Goal: Task Accomplishment & Management: Manage account settings

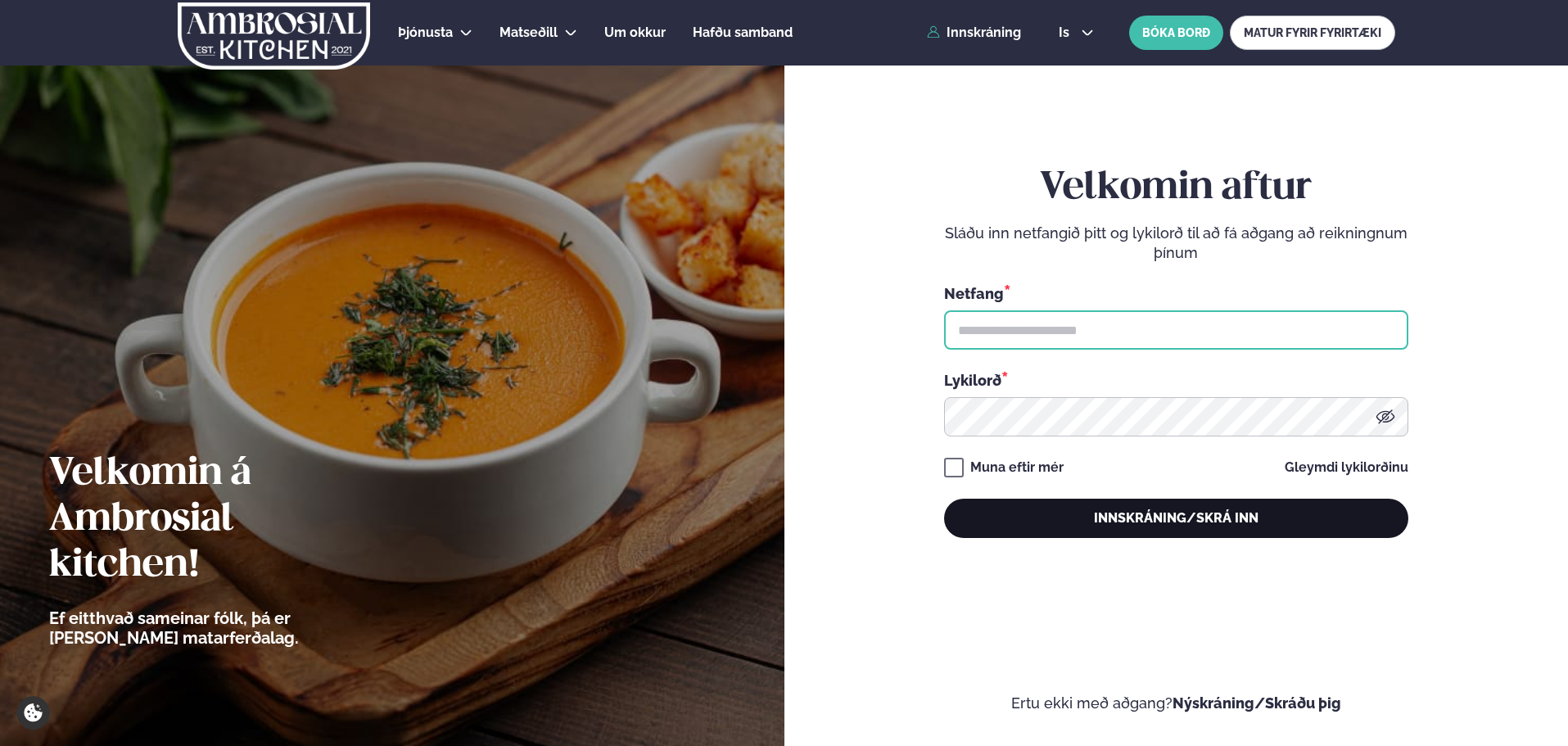
type input "**********"
click at [1128, 505] on button "Innskráning/Skrá inn" at bounding box center [1176, 517] width 464 height 39
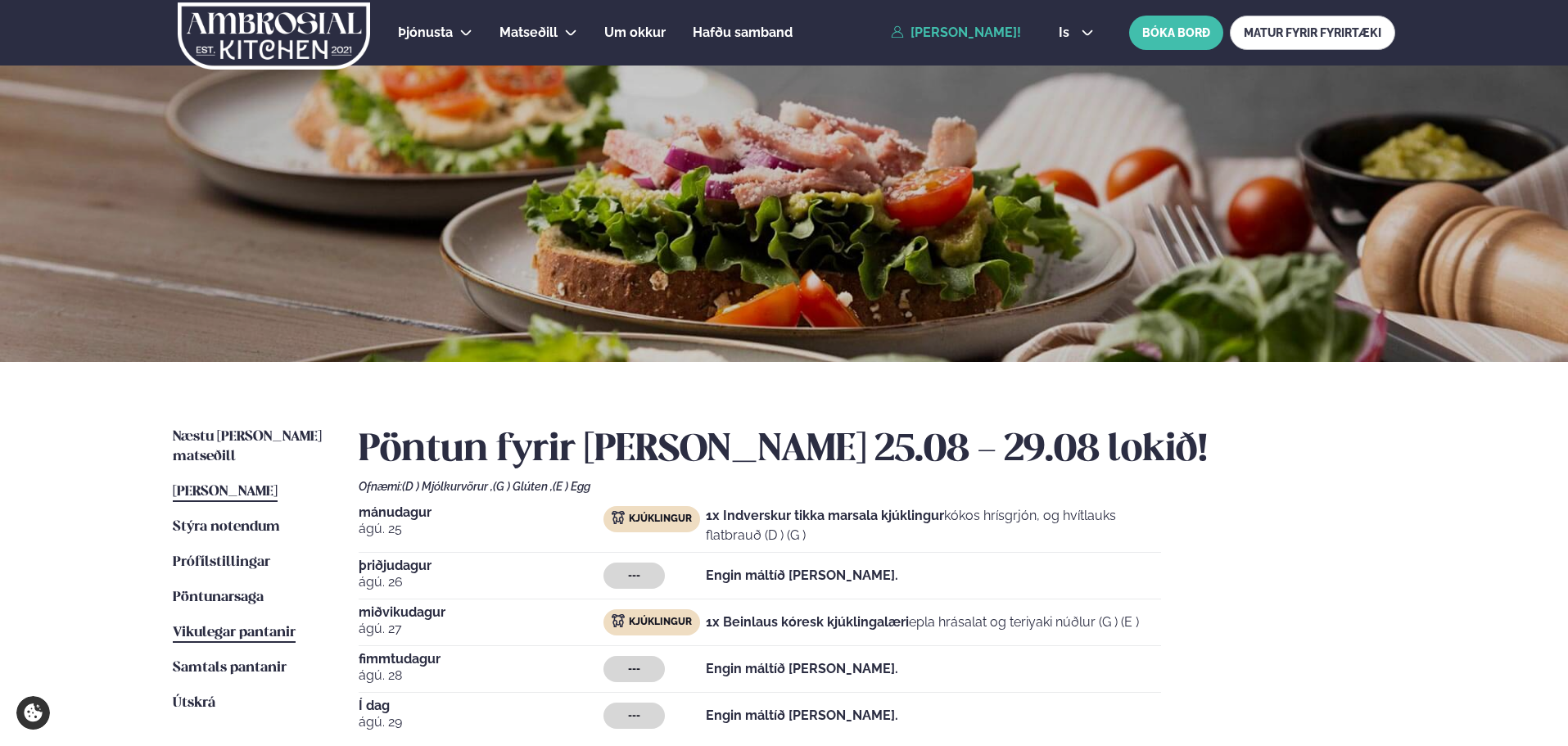
click at [213, 625] on span "Vikulegar pantanir" at bounding box center [234, 632] width 122 height 14
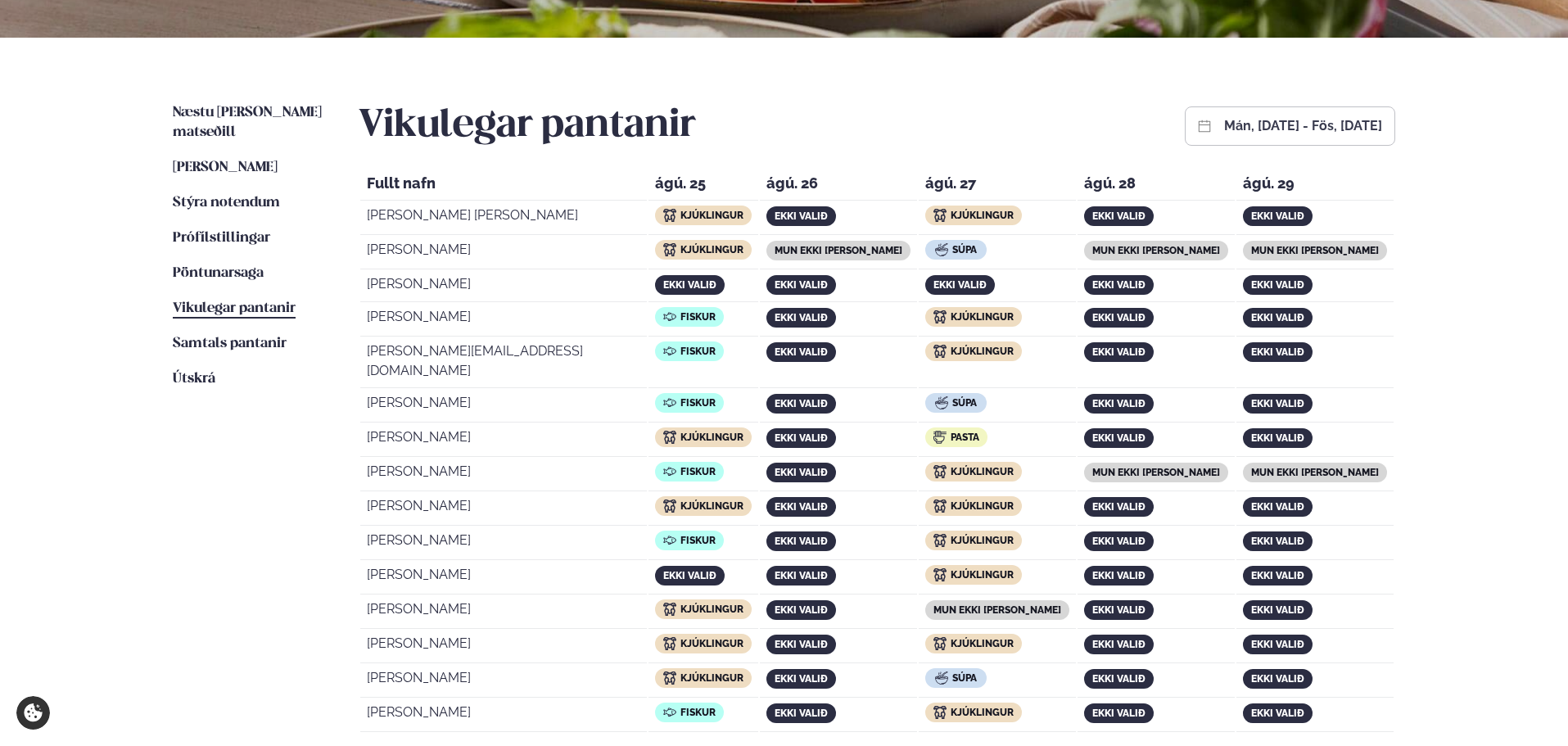
scroll to position [327, 0]
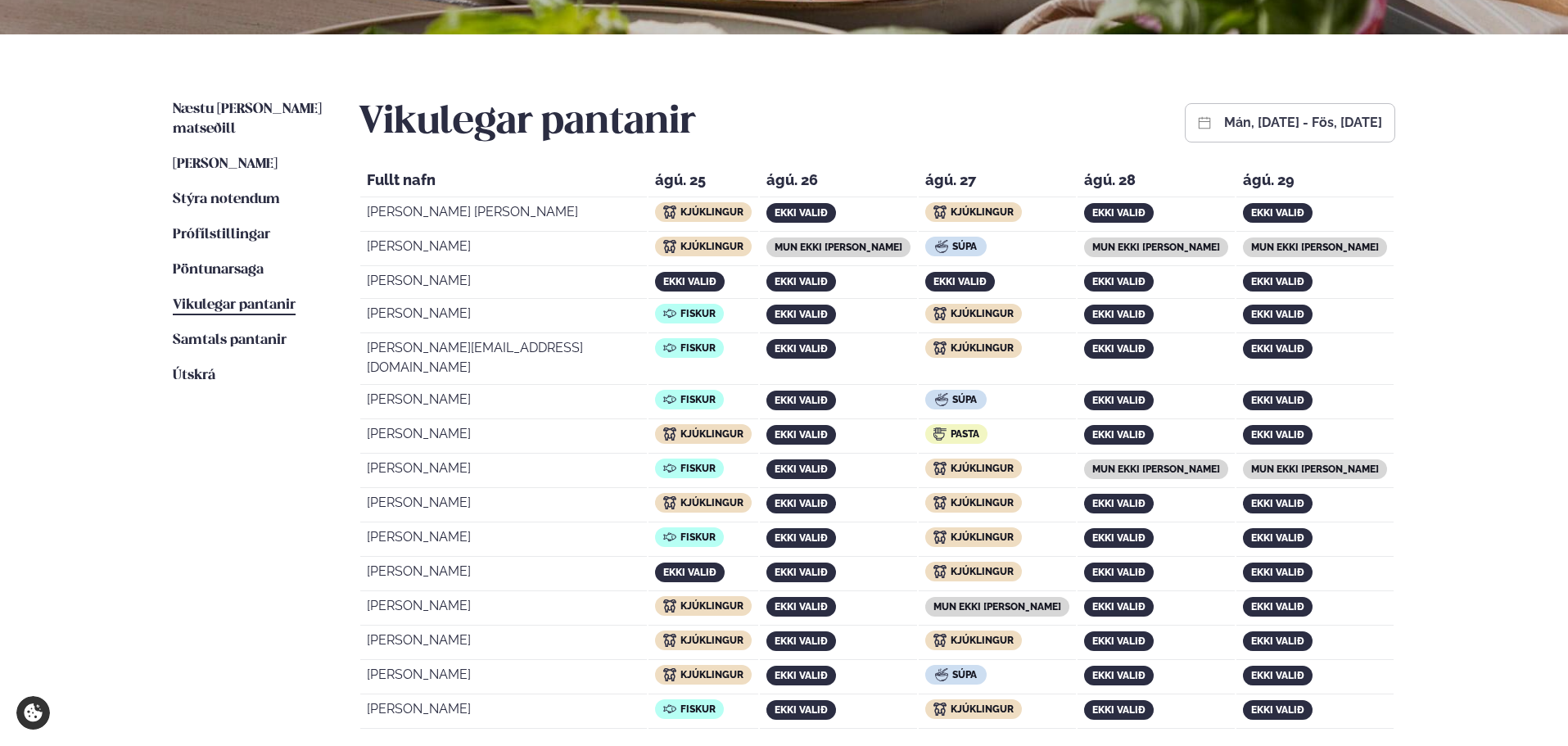
click at [1225, 119] on button "mán, [DATE] - fös, [DATE]" at bounding box center [1303, 123] width 158 height 13
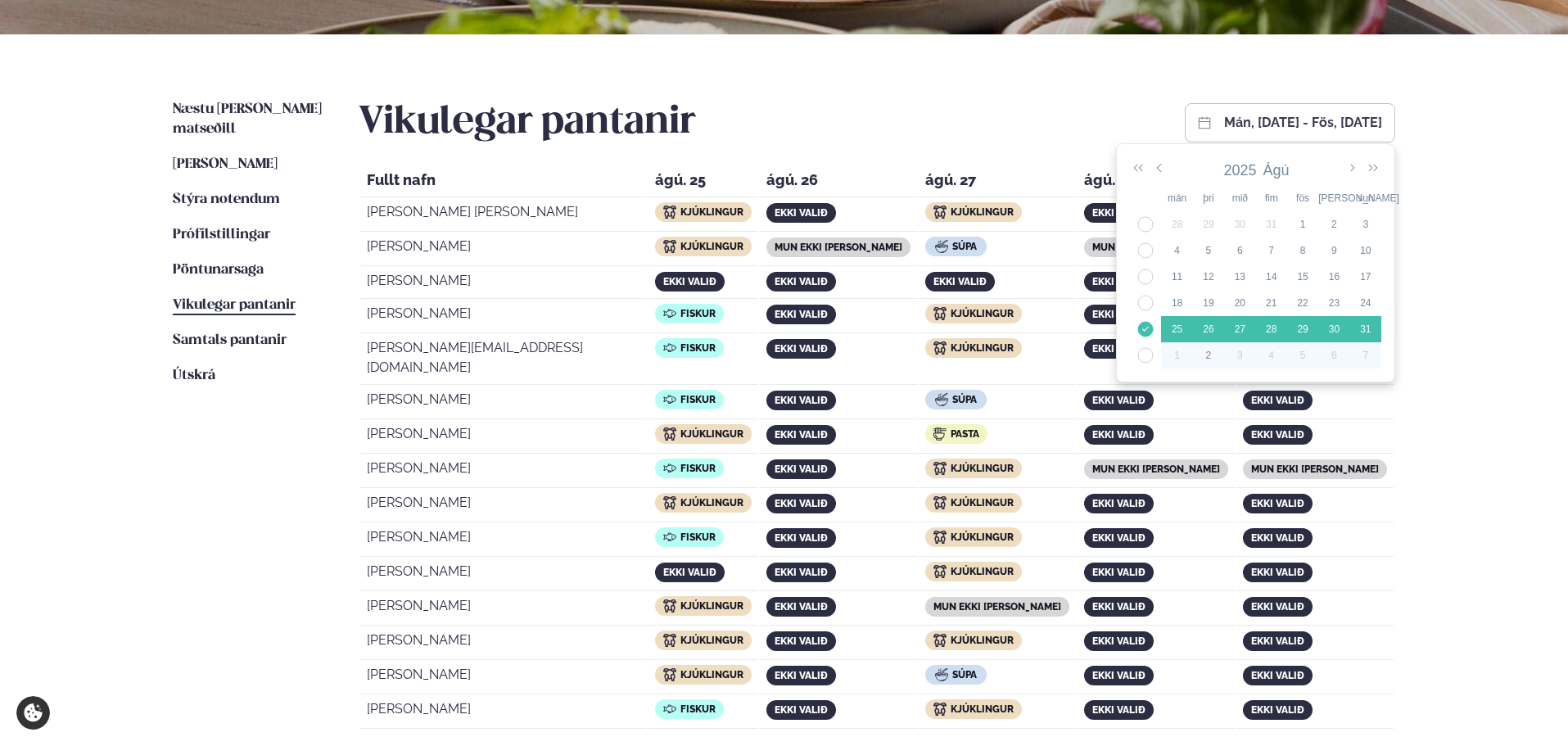
click at [1198, 351] on div "2" at bounding box center [1208, 355] width 32 height 14
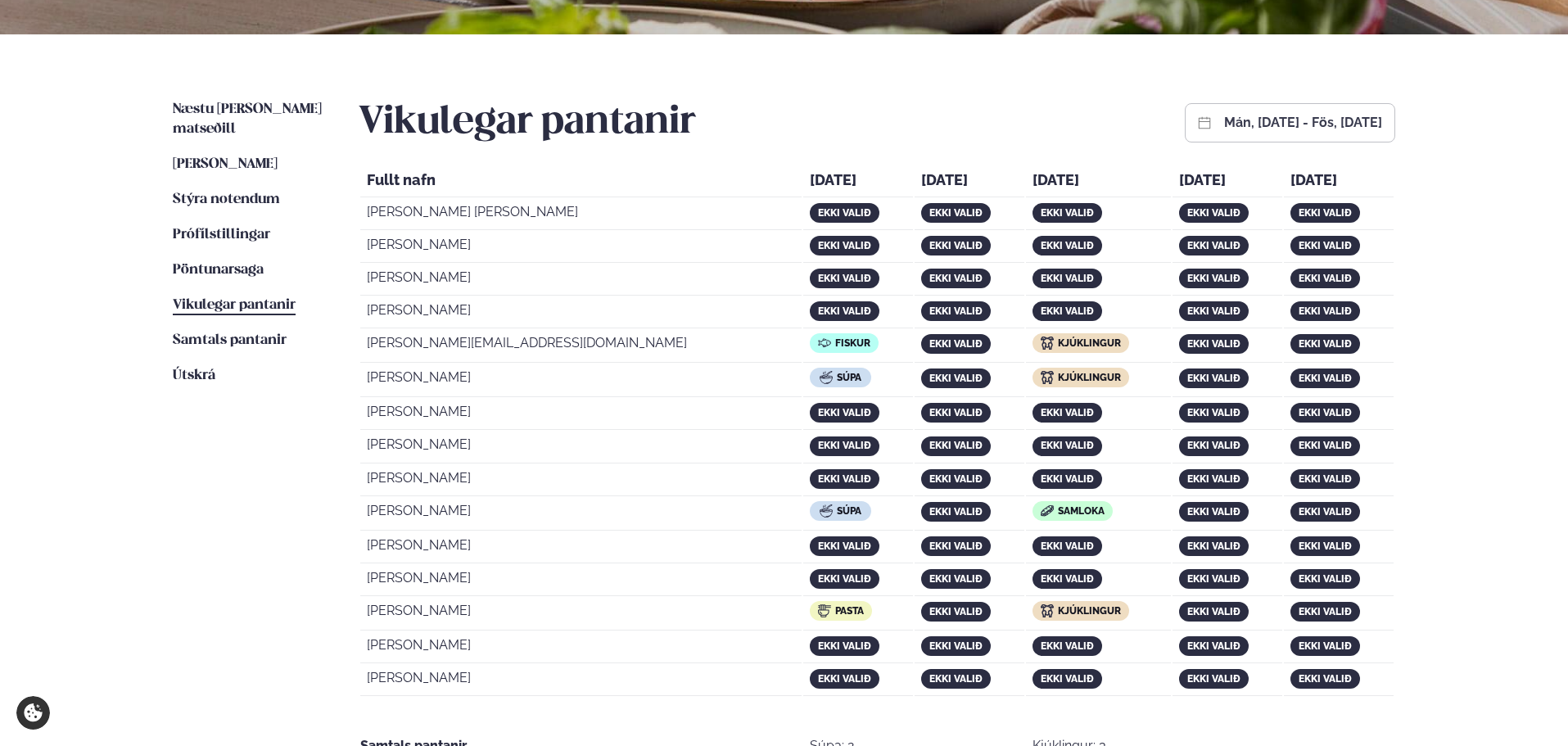
click at [818, 480] on span "ekki valið" at bounding box center [845, 479] width 54 height 11
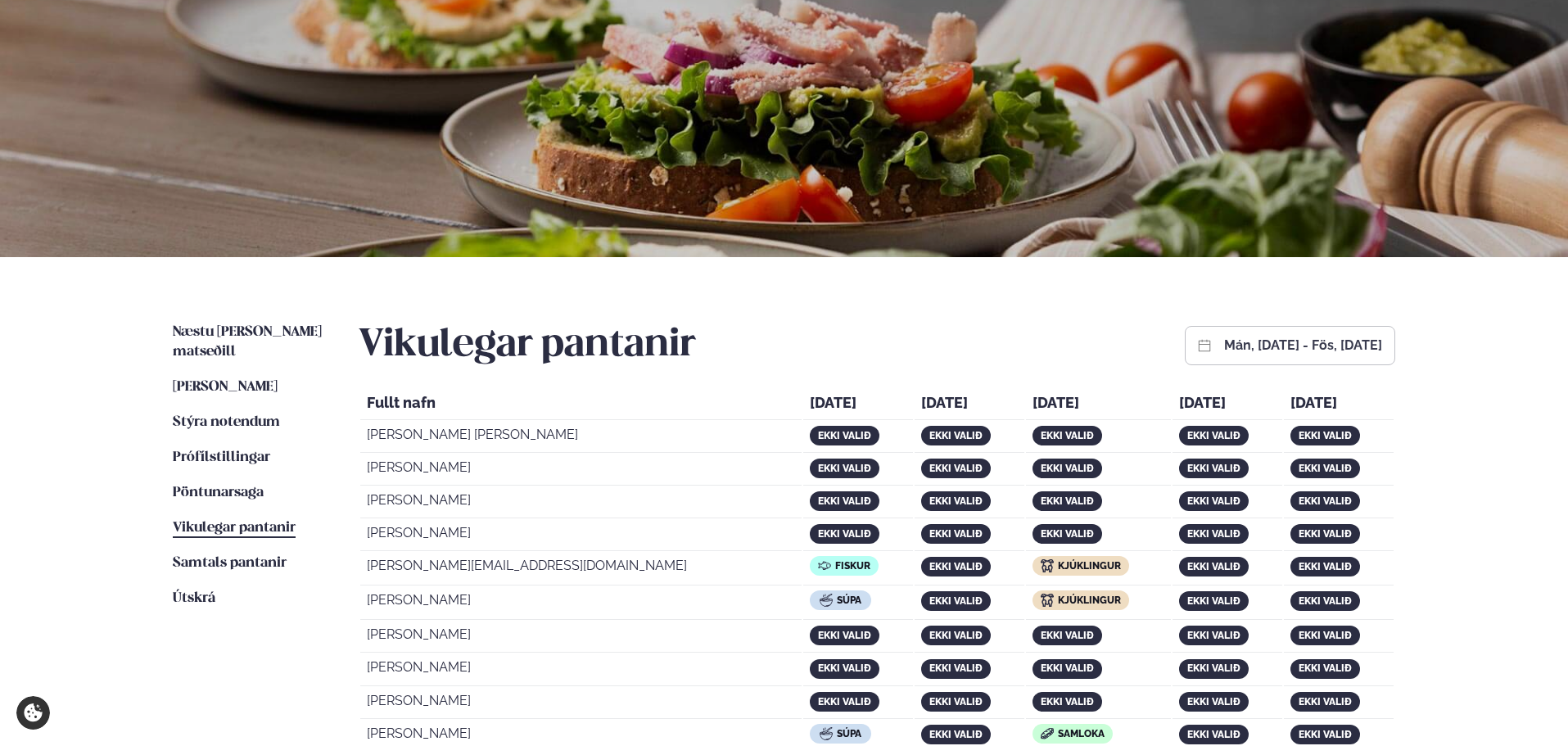
scroll to position [82, 0]
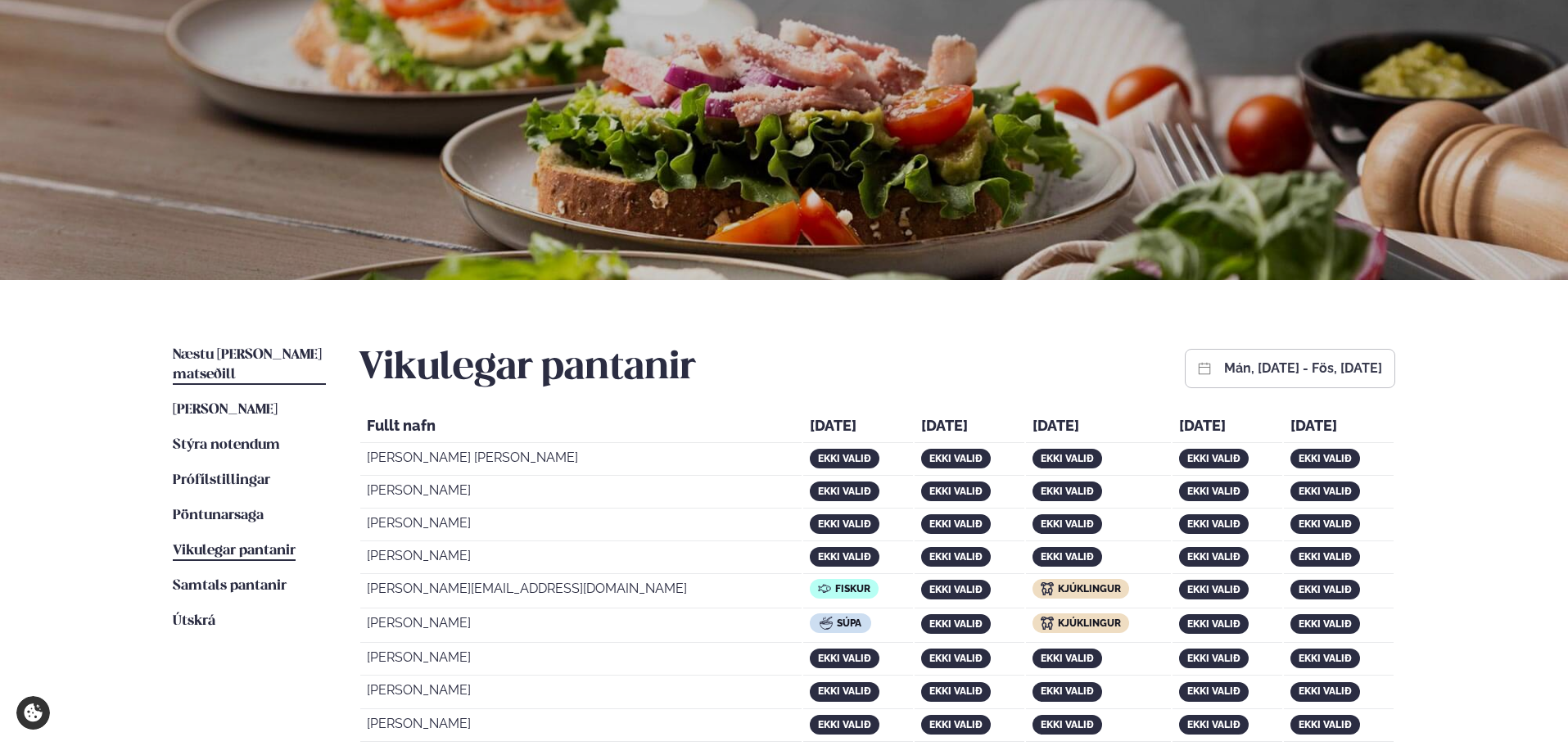
click at [267, 355] on span "Næstu [PERSON_NAME] matseðill" at bounding box center [248, 364] width 149 height 33
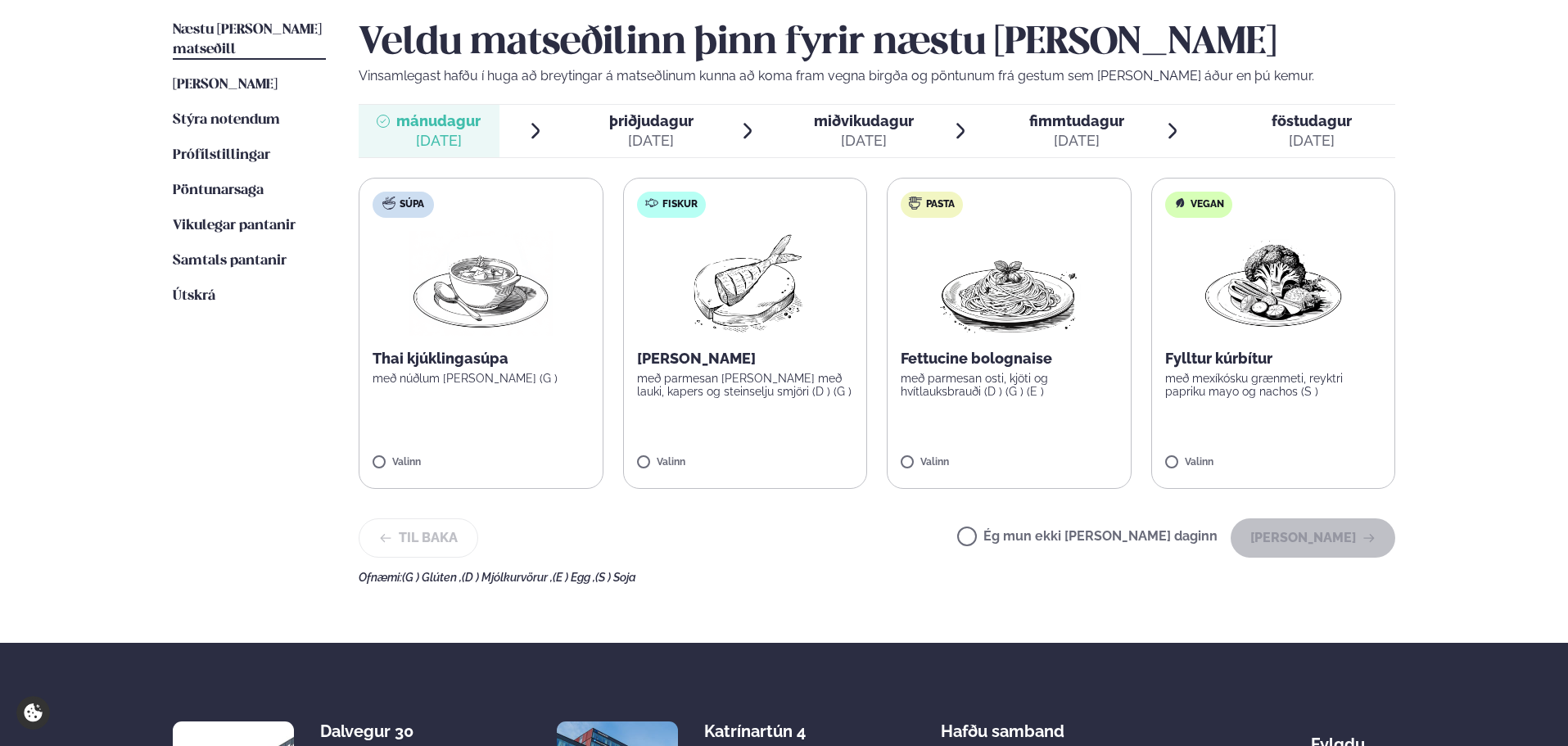
scroll to position [409, 0]
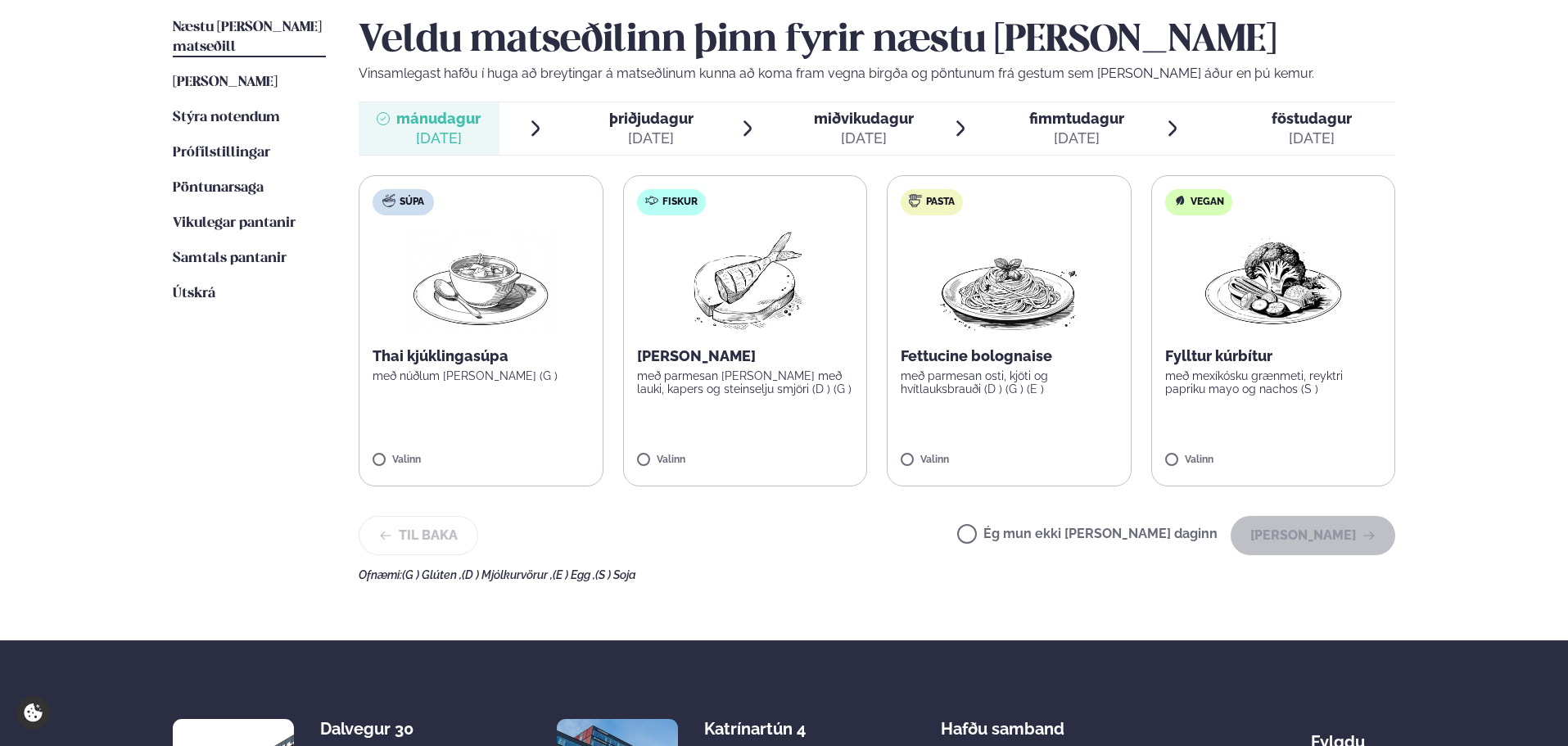
drag, startPoint x: 1067, startPoint y: 532, endPoint x: 1028, endPoint y: 528, distance: 39.2
click at [1066, 533] on label "Ég mun ekki [PERSON_NAME] daginn" at bounding box center [1088, 536] width 260 height 17
click at [1335, 534] on button "[PERSON_NAME]" at bounding box center [1313, 535] width 165 height 39
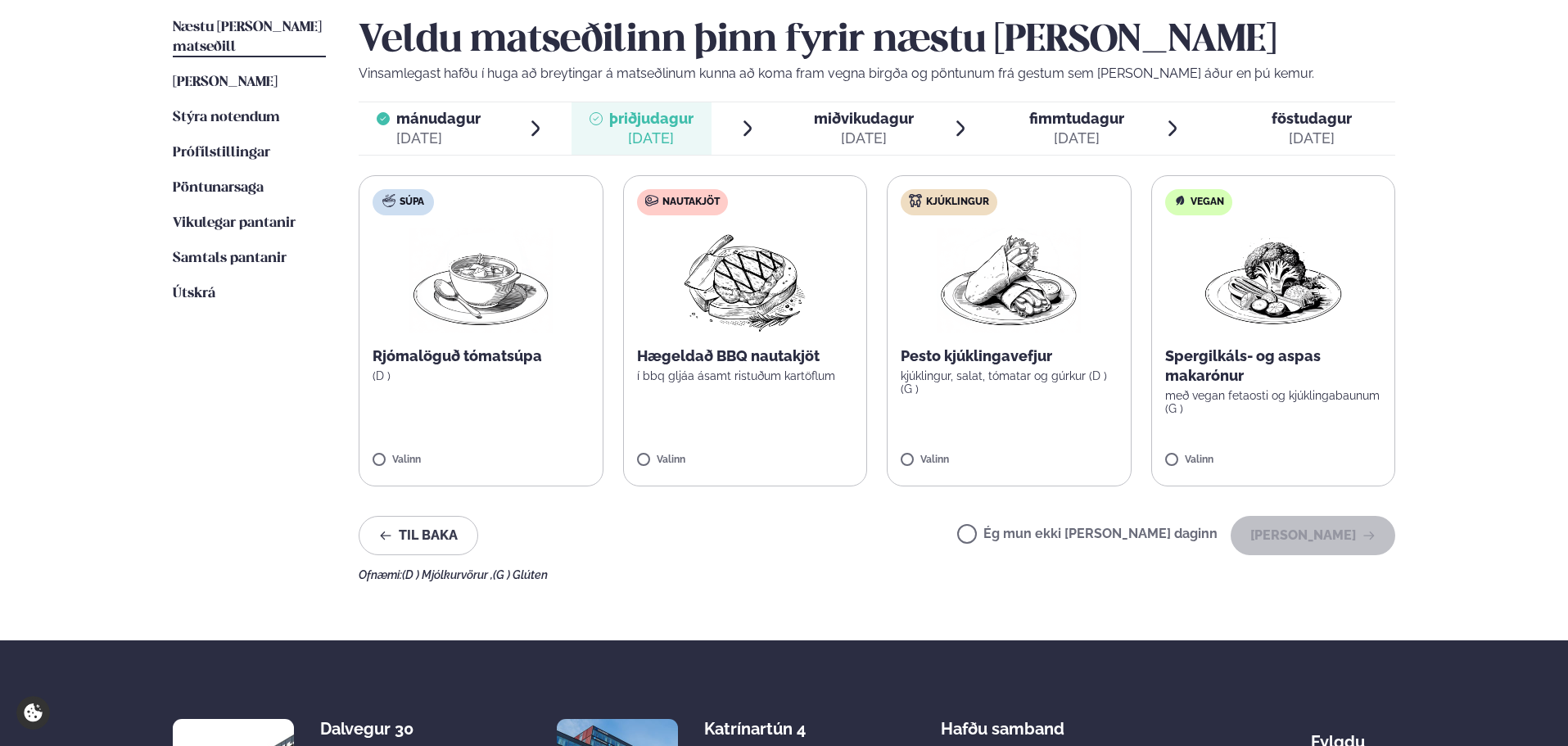
click at [872, 121] on span "miðvikudagur" at bounding box center [864, 119] width 99 height 17
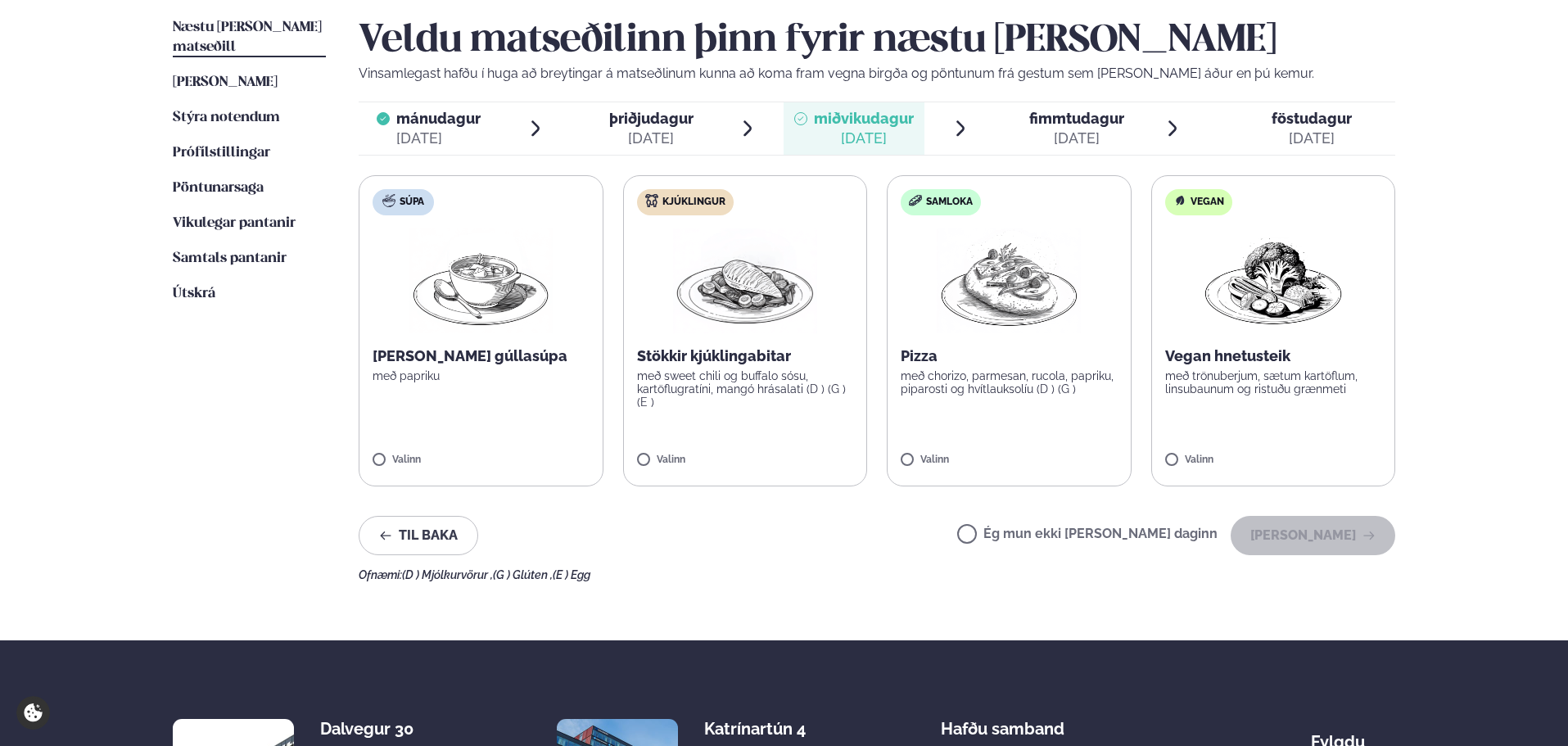
click at [1021, 531] on label "Ég mun ekki [PERSON_NAME] daginn" at bounding box center [1088, 536] width 260 height 17
click at [1325, 533] on button "[PERSON_NAME]" at bounding box center [1313, 535] width 165 height 39
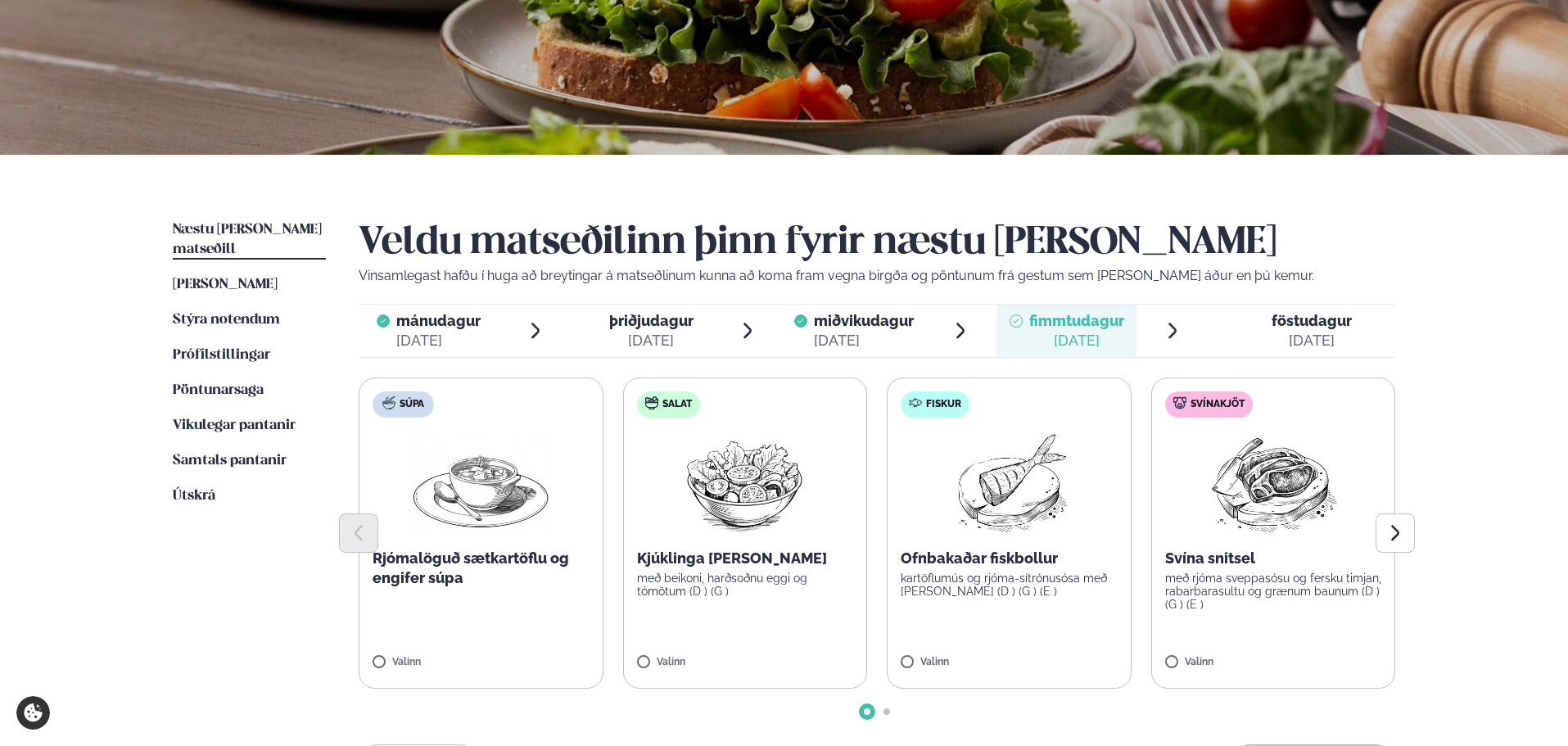
scroll to position [0, 0]
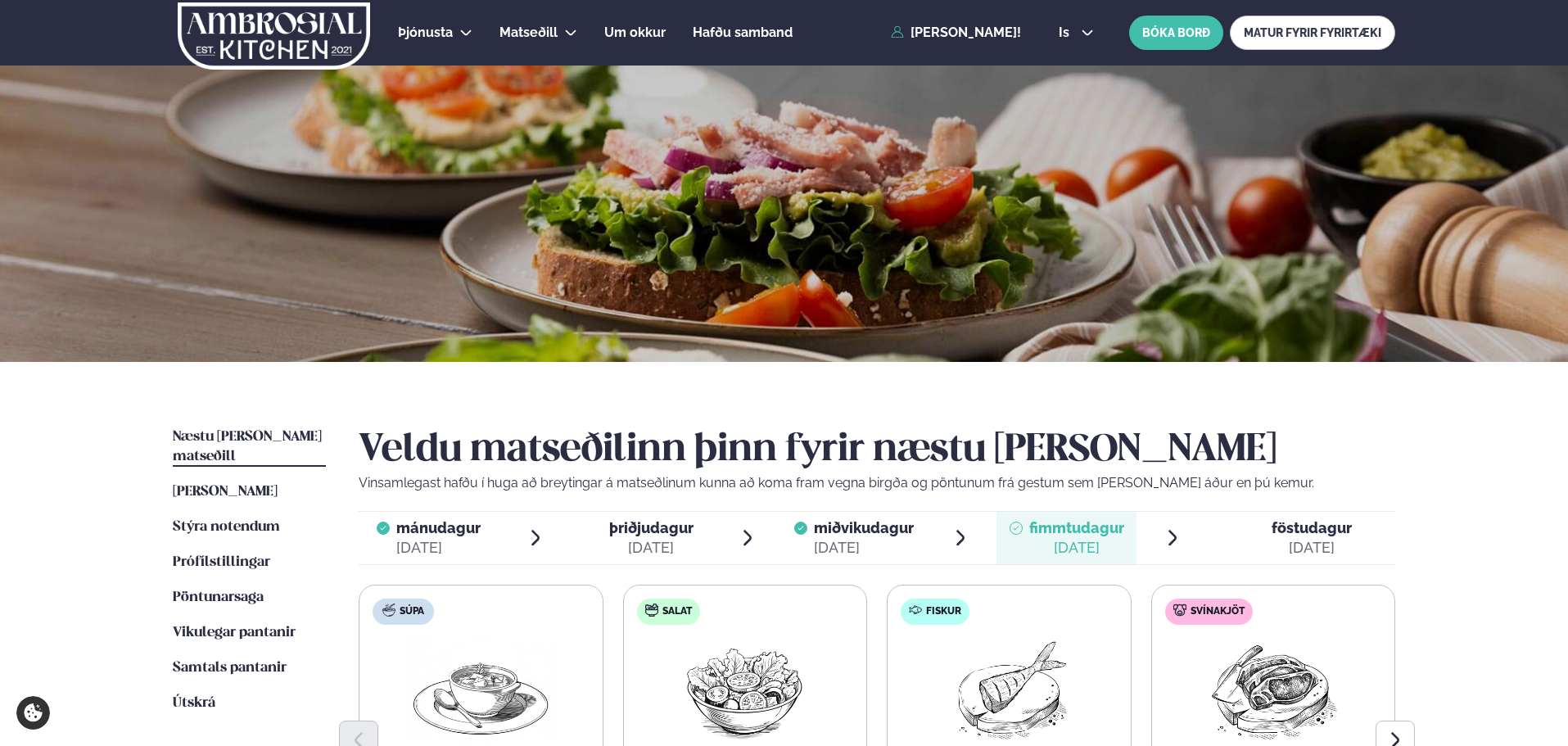
drag, startPoint x: 278, startPoint y: 433, endPoint x: 291, endPoint y: 443, distance: 16.4
click at [279, 433] on span "Næstu [PERSON_NAME] matseðill" at bounding box center [248, 446] width 149 height 33
click at [236, 625] on span "Vikulegar pantanir" at bounding box center [234, 632] width 122 height 14
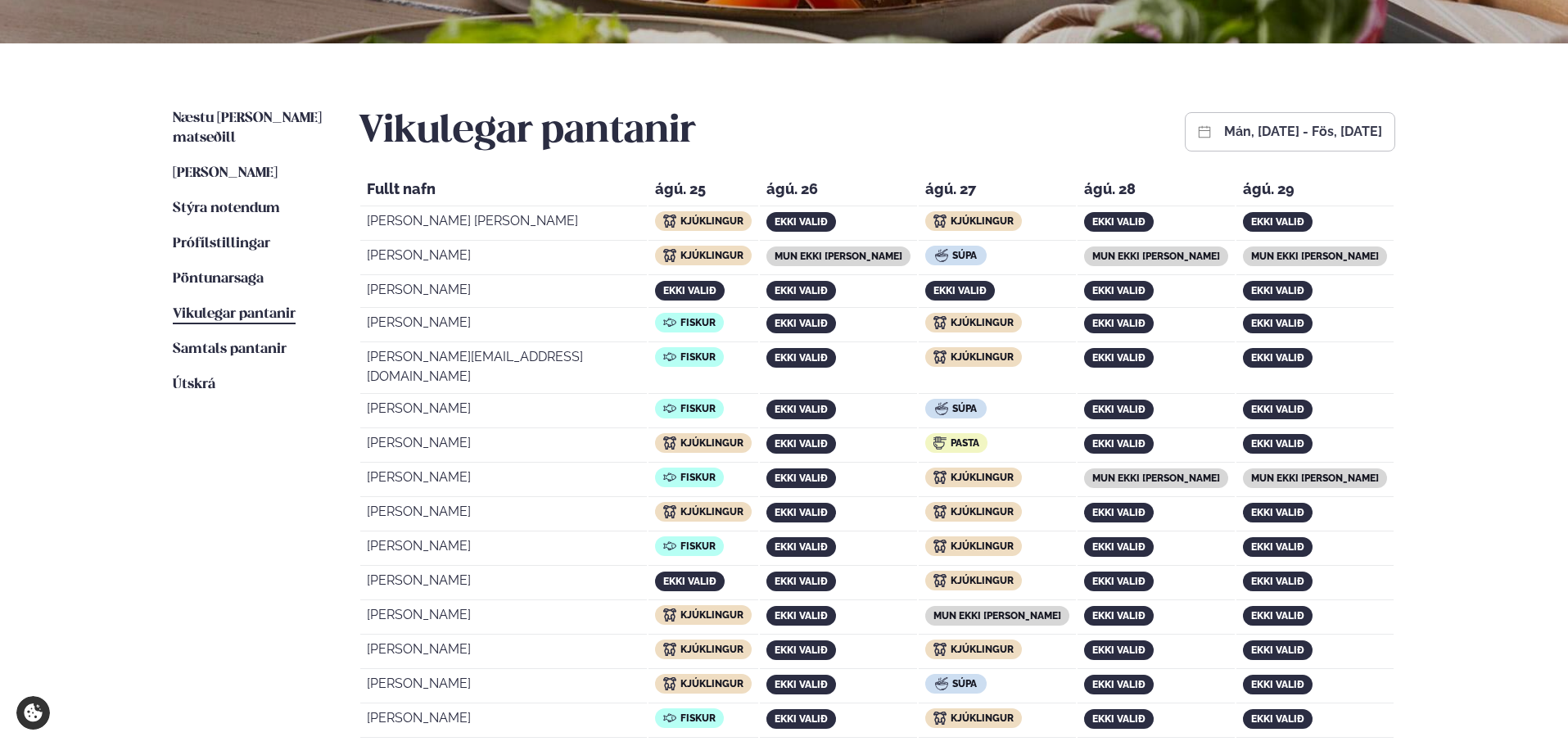
scroll to position [327, 0]
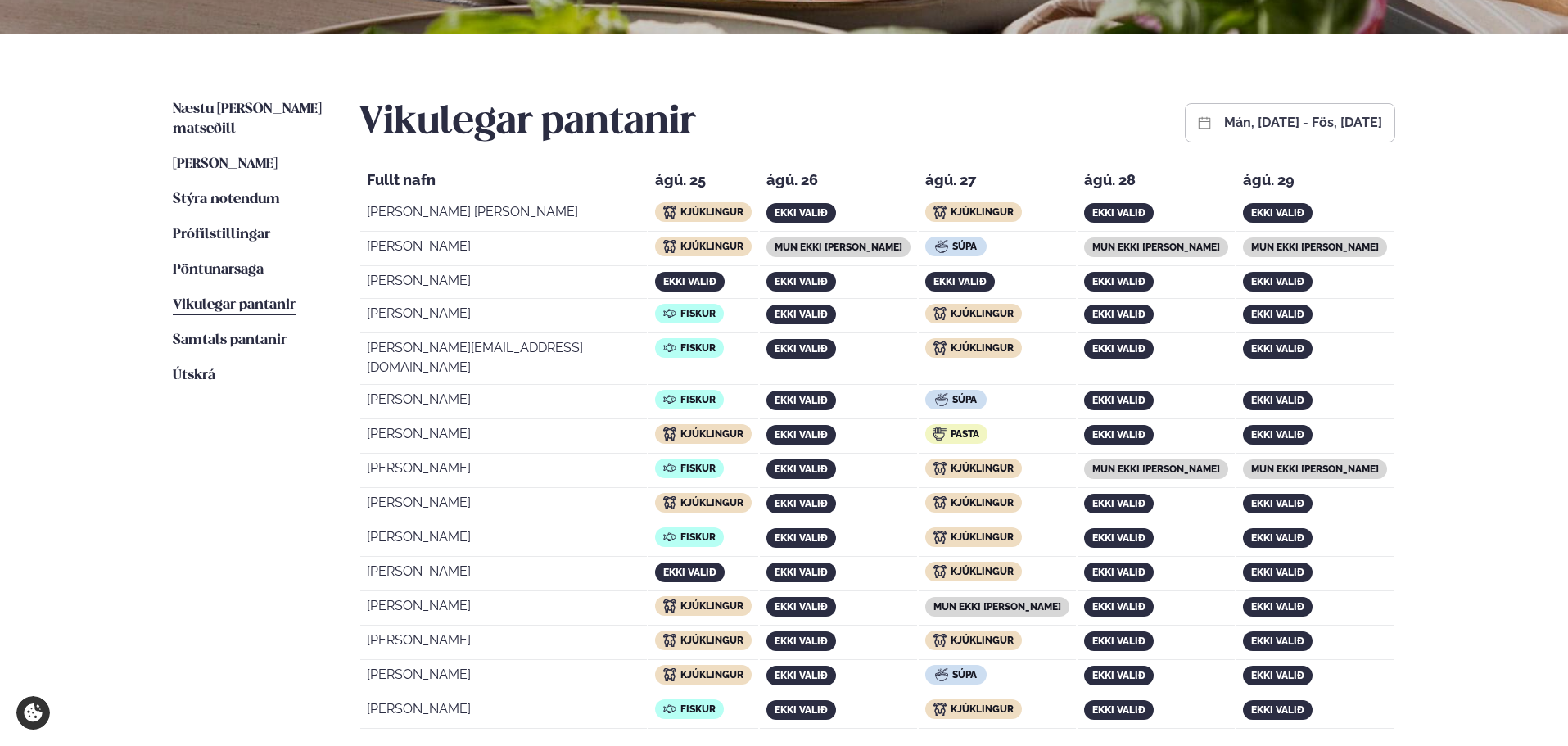
click at [1225, 117] on button "mán, [DATE] - fös, [DATE]" at bounding box center [1303, 123] width 158 height 13
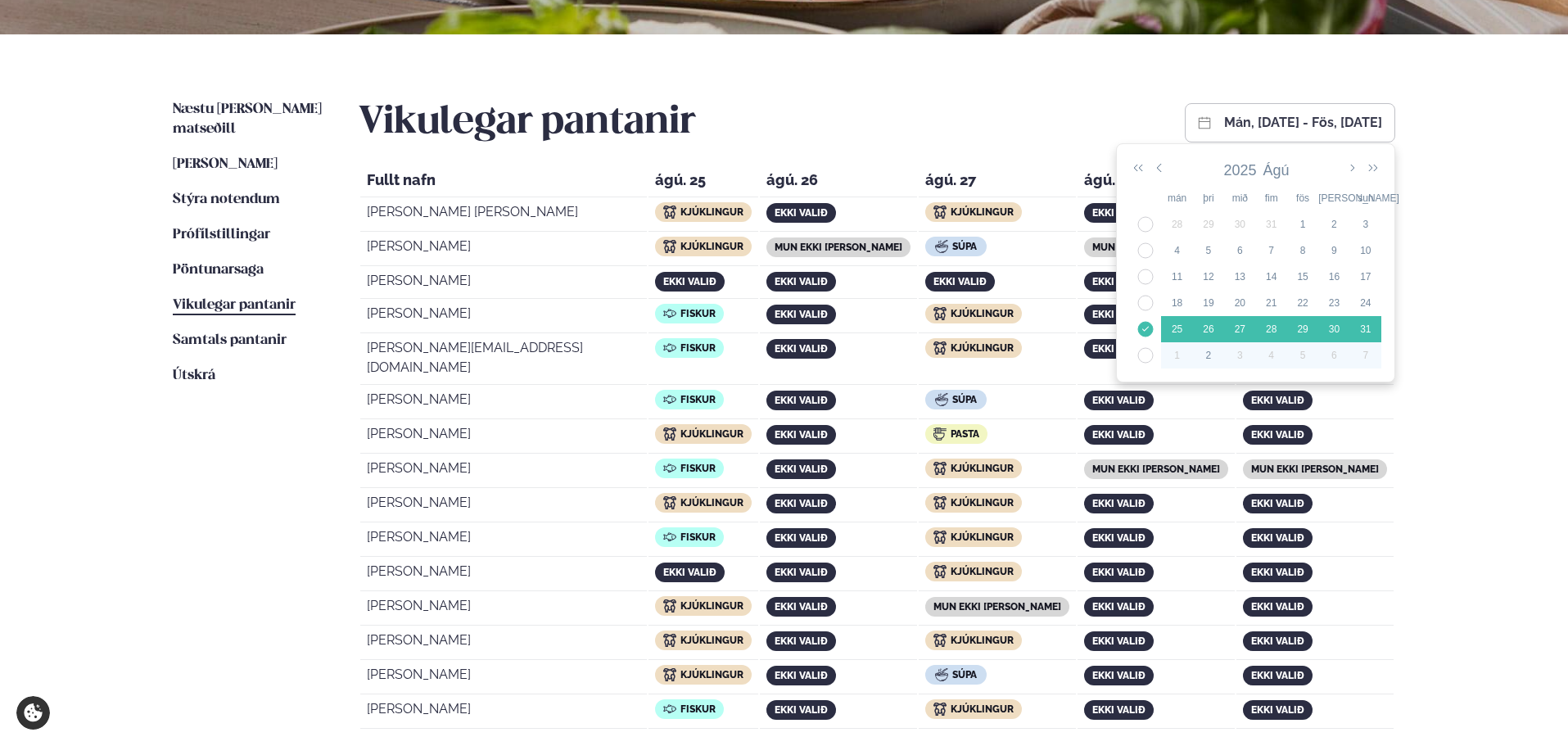
click at [1209, 347] on td "2" at bounding box center [1208, 355] width 32 height 26
